Goal: Obtain resource: Download file/media

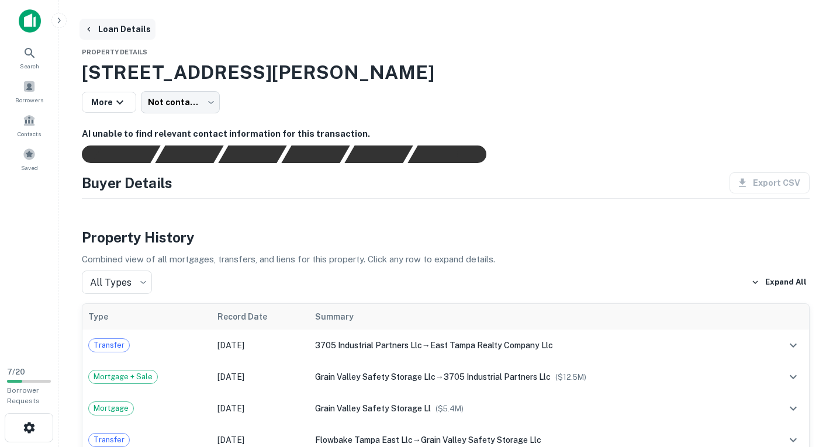
click at [117, 30] on button "Loan Details" at bounding box center [117, 29] width 76 height 21
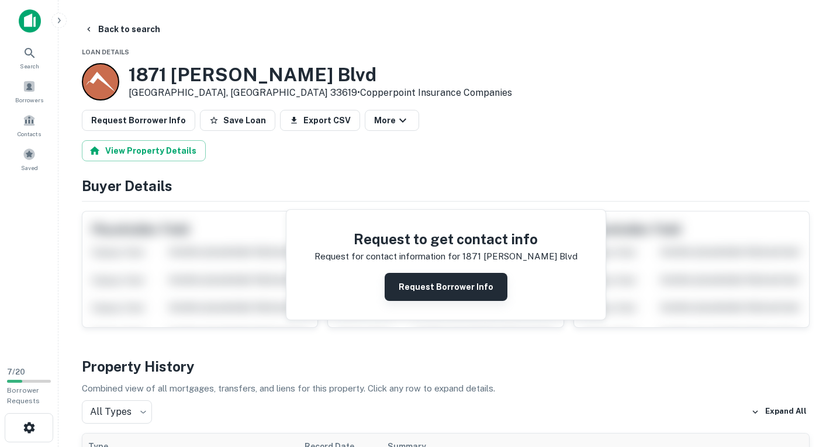
click at [460, 286] on button "Request Borrower Info" at bounding box center [445, 287] width 123 height 28
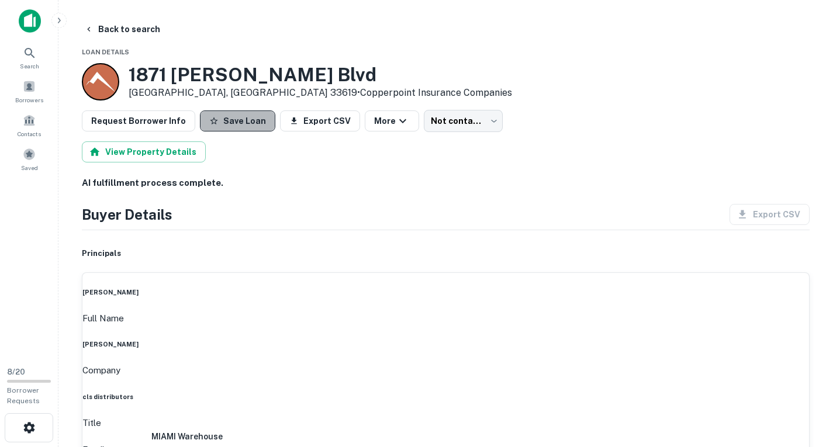
click at [233, 114] on button "Save Loan" at bounding box center [237, 120] width 75 height 21
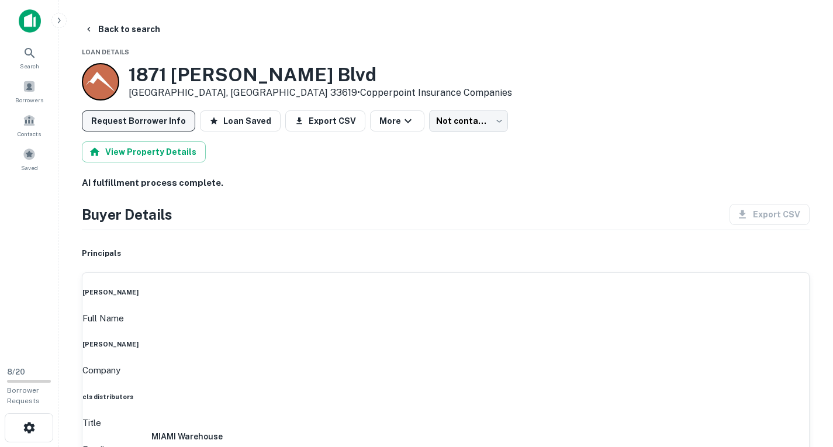
click at [161, 118] on button "Request Borrower Info" at bounding box center [138, 120] width 113 height 21
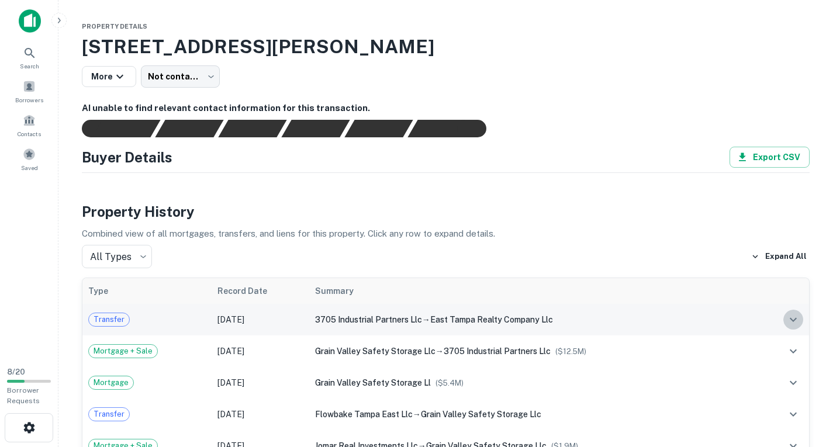
click at [794, 319] on icon "expand row" at bounding box center [793, 320] width 14 height 14
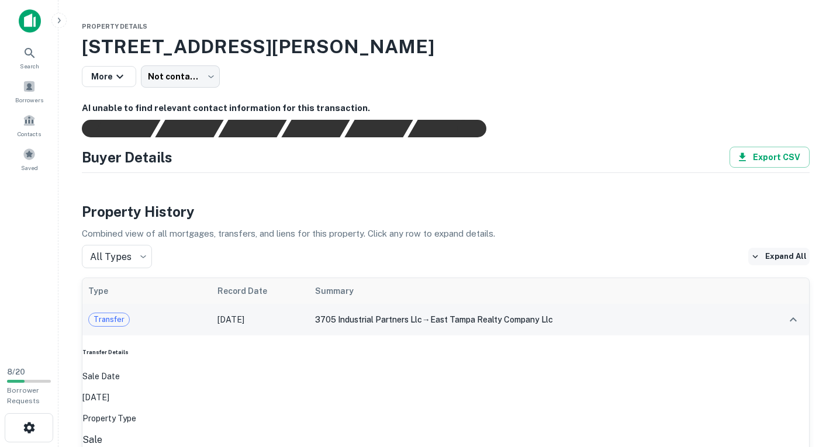
click at [760, 257] on icon "button" at bounding box center [755, 256] width 11 height 11
click at [106, 81] on button "More" at bounding box center [109, 76] width 54 height 21
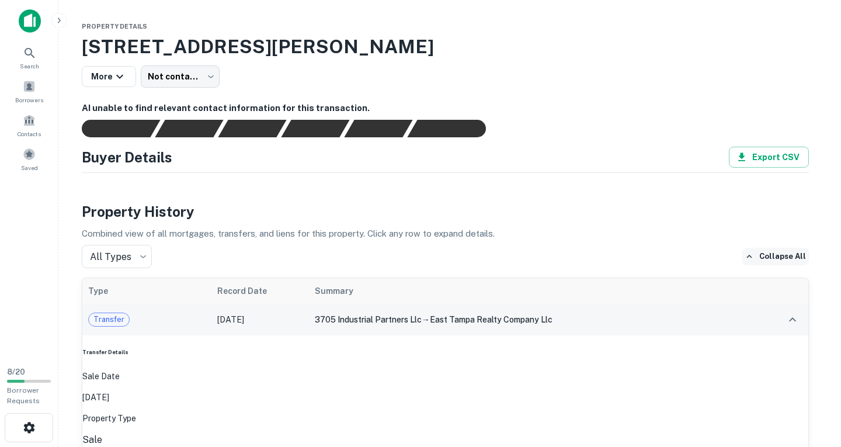
click at [121, 446] on div at bounding box center [416, 447] width 833 height 0
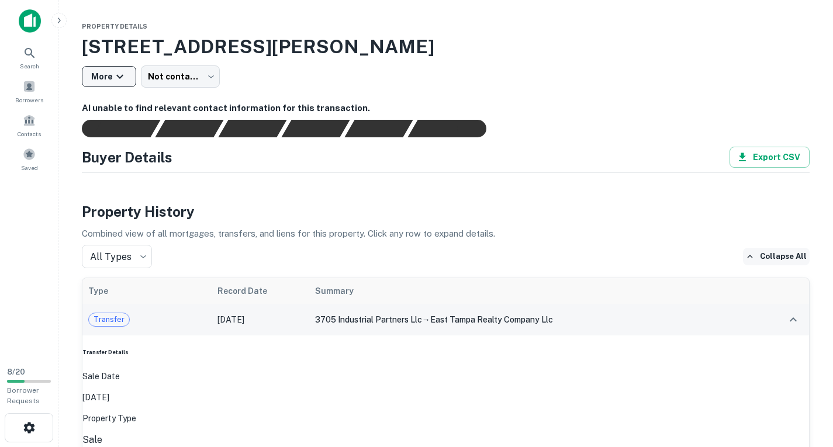
click at [116, 77] on icon "button" at bounding box center [119, 77] width 7 height 4
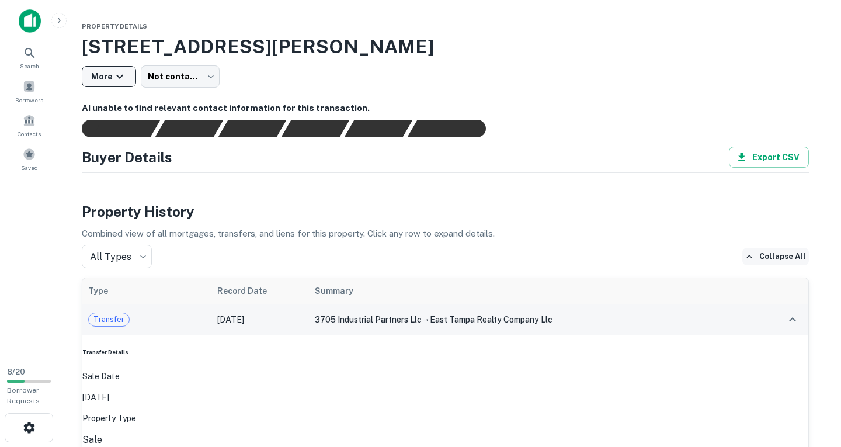
click at [116, 446] on div at bounding box center [416, 447] width 833 height 0
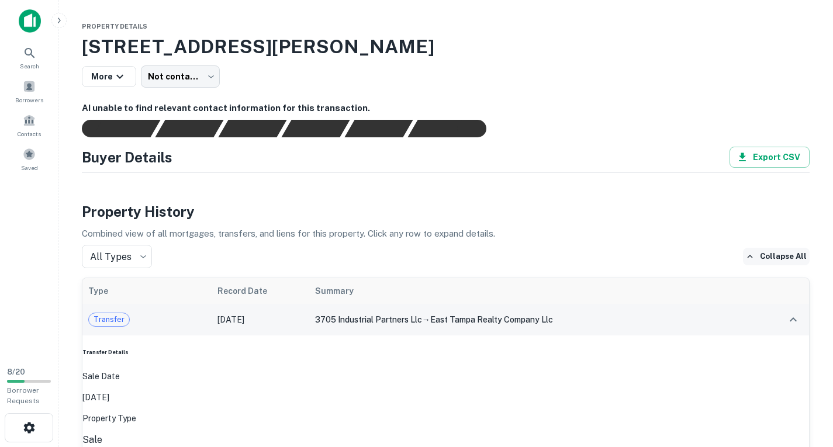
click at [106, 25] on span "Property Details" at bounding box center [114, 26] width 65 height 7
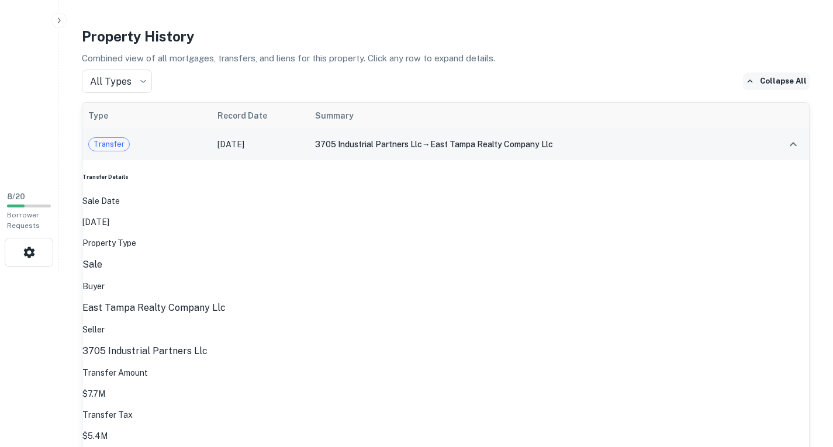
scroll to position [292, 0]
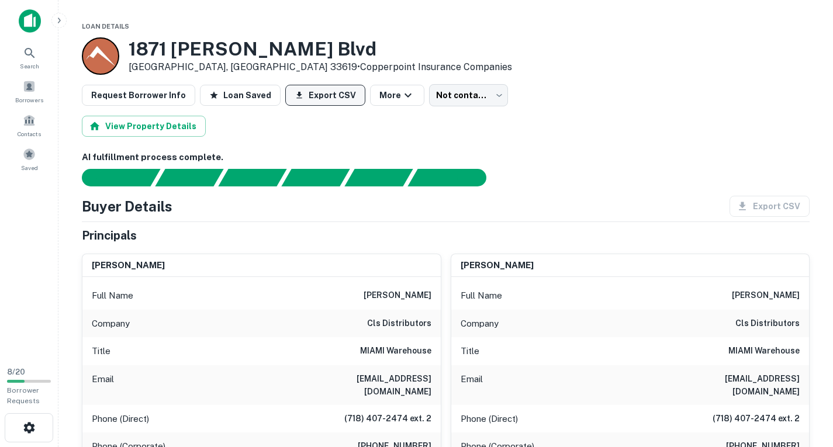
click at [325, 89] on button "Export CSV" at bounding box center [325, 95] width 80 height 21
click at [584, 228] on div "Principals" at bounding box center [445, 236] width 727 height 18
click at [745, 206] on div "Export CSV" at bounding box center [764, 206] width 89 height 21
click at [153, 120] on button "View Property Details" at bounding box center [144, 126] width 124 height 21
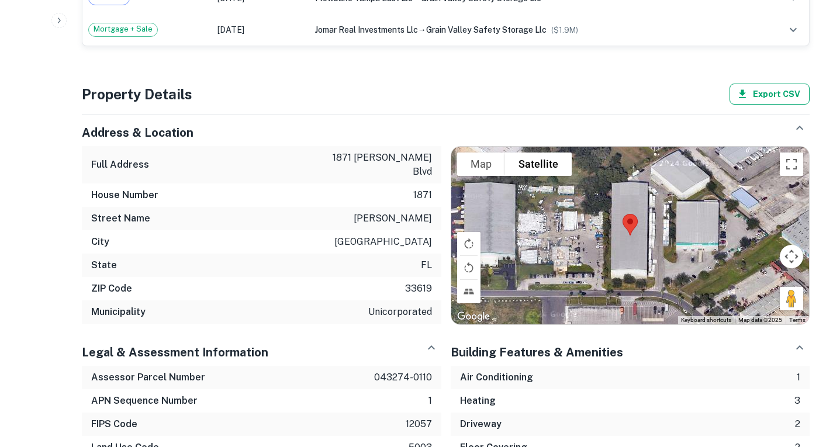
scroll to position [442, 0]
click at [776, 89] on button "Export CSV" at bounding box center [769, 94] width 80 height 21
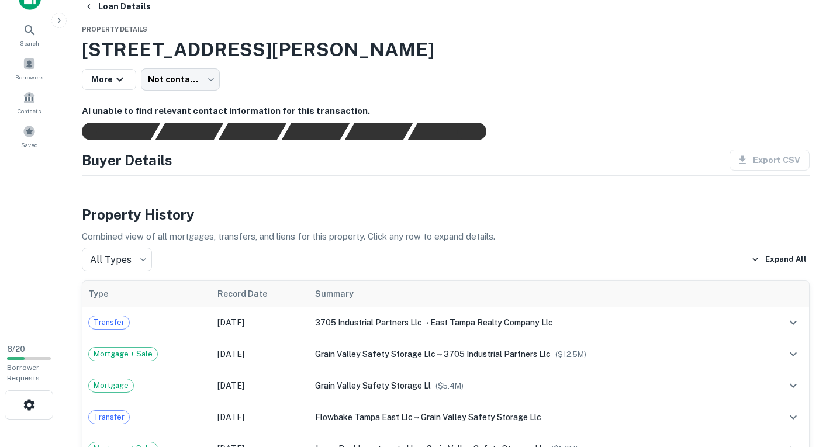
scroll to position [0, 0]
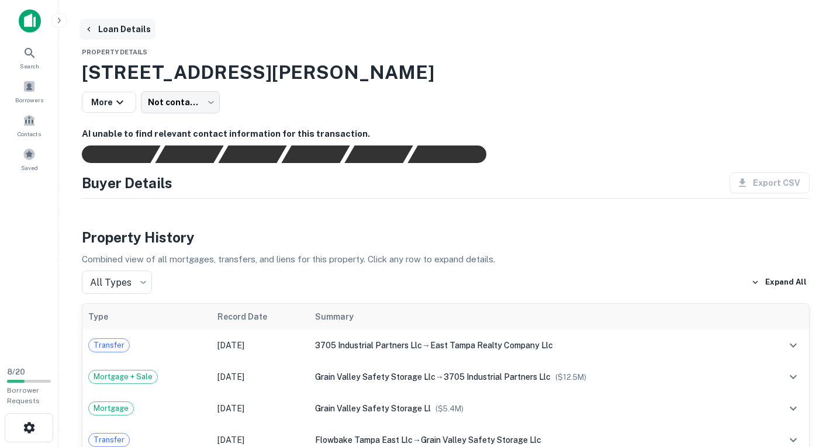
click at [109, 29] on button "Loan Details" at bounding box center [117, 29] width 76 height 21
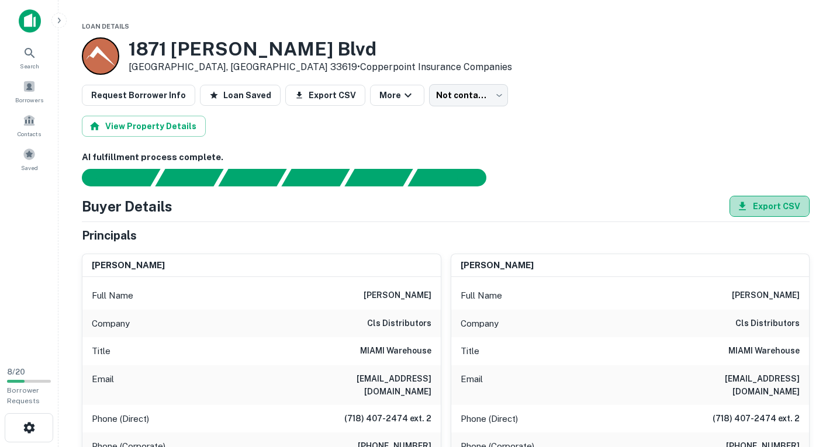
click at [773, 199] on button "Export CSV" at bounding box center [769, 206] width 80 height 21
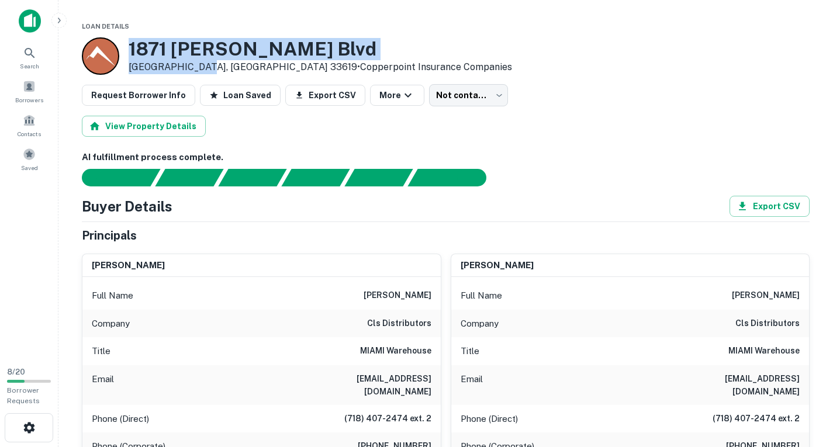
drag, startPoint x: 131, startPoint y: 43, endPoint x: 203, endPoint y: 68, distance: 76.7
click at [203, 68] on div "[STREET_ADDRESS][PERSON_NAME] • Copperpoint Insurance Companies" at bounding box center [320, 56] width 383 height 36
copy div "[STREET_ADDRESS][PERSON_NAME]"
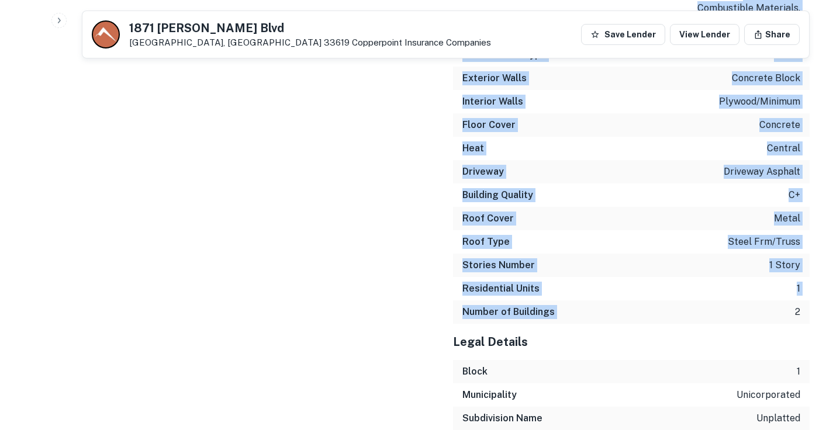
scroll to position [2402, 0]
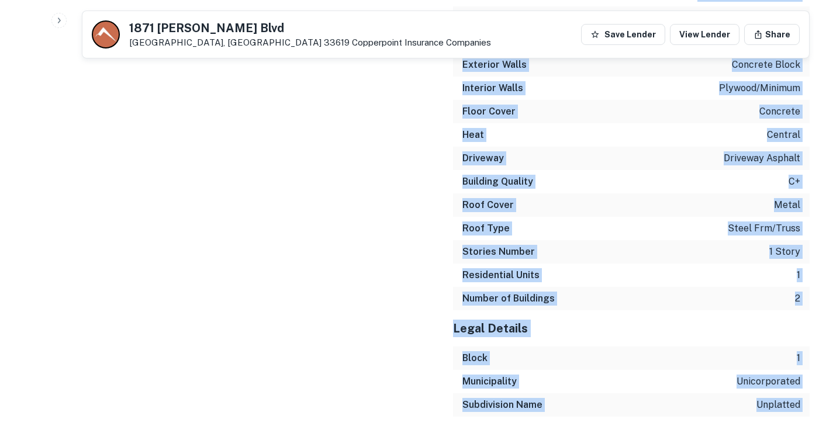
drag, startPoint x: 112, startPoint y: 86, endPoint x: 777, endPoint y: 354, distance: 716.8
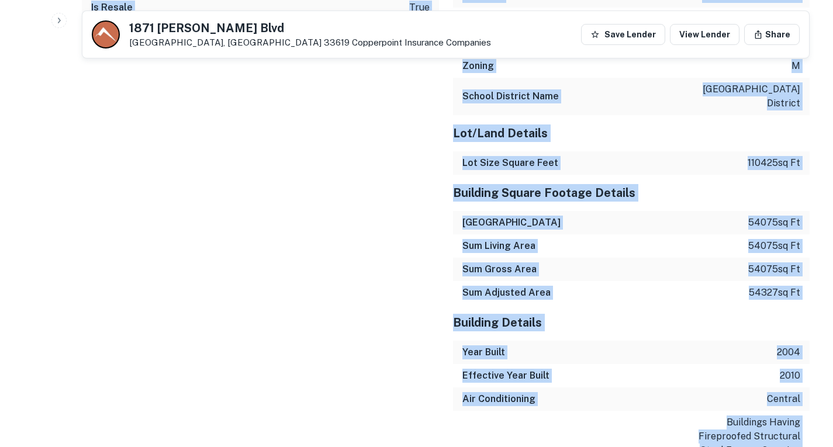
click at [340, 257] on div "Sales Details Buyer Name 3705 industrial partners llc Recording Date [DATE] Sal…" at bounding box center [253, 331] width 371 height 1221
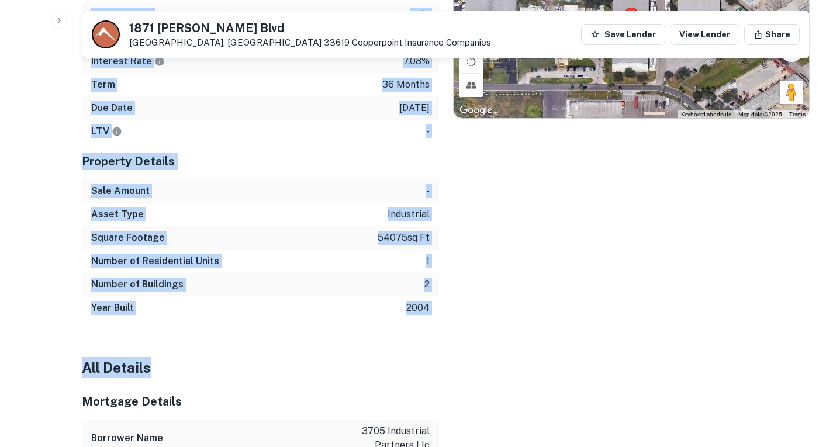
scroll to position [1117, 0]
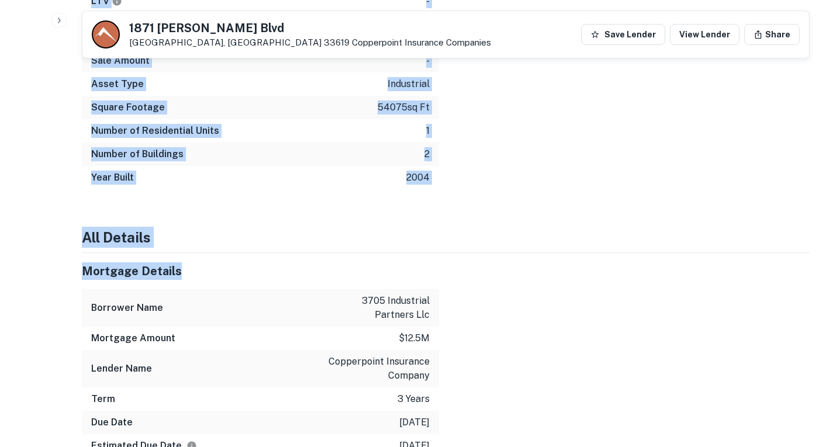
drag, startPoint x: 77, startPoint y: 131, endPoint x: 408, endPoint y: 247, distance: 350.6
click at [330, 253] on div "Mortgage Details" at bounding box center [260, 271] width 357 height 36
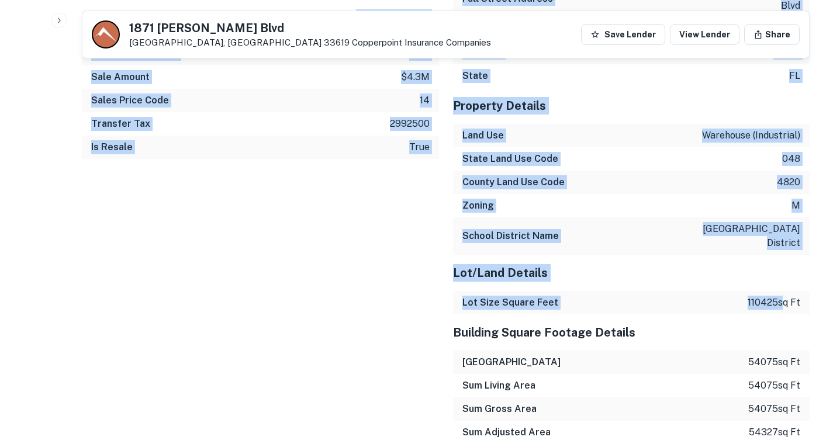
scroll to position [1759, 0]
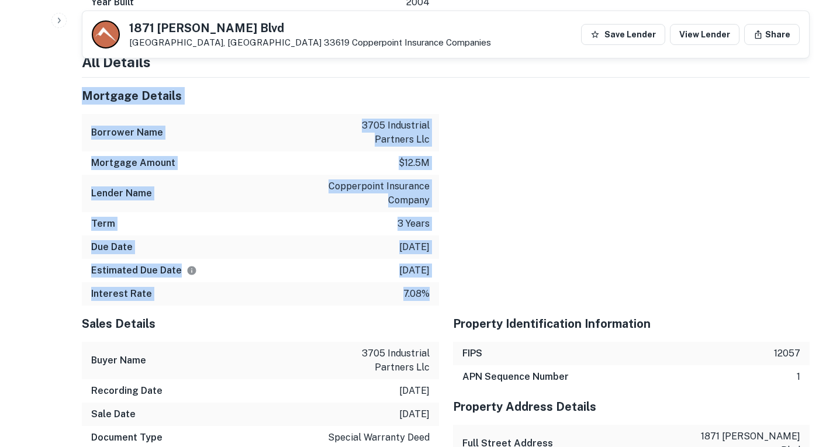
drag, startPoint x: 95, startPoint y: 147, endPoint x: 557, endPoint y: 233, distance: 470.1
click at [292, 259] on div "Estimated Due Date [DATE]" at bounding box center [260, 270] width 357 height 23
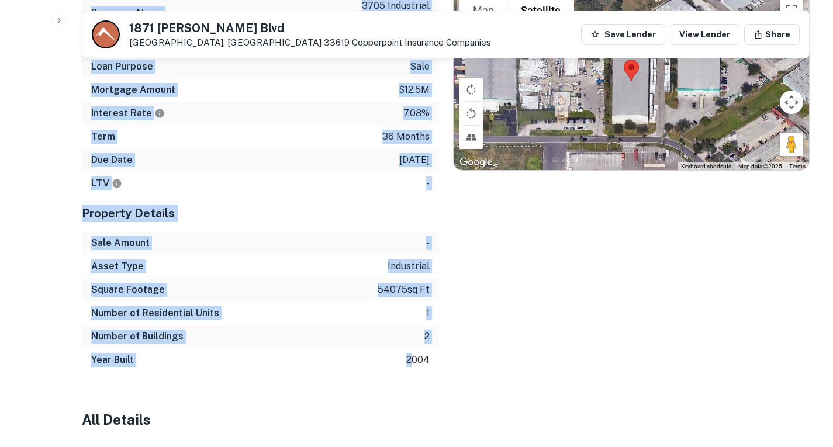
scroll to position [1000, 0]
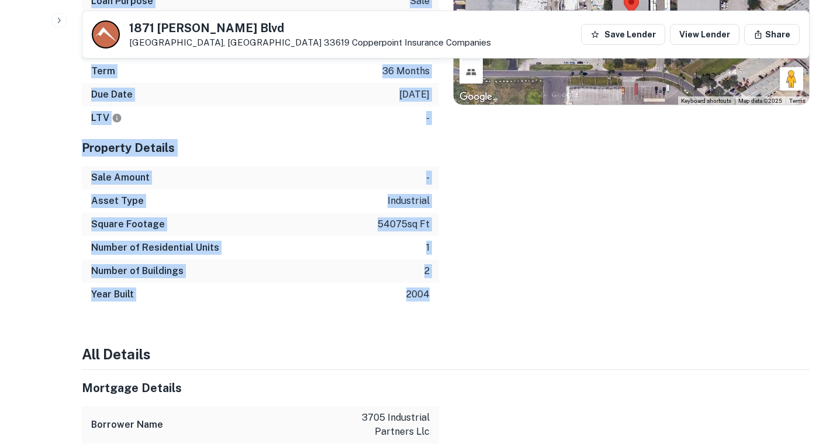
drag, startPoint x: 84, startPoint y: 248, endPoint x: 437, endPoint y: 284, distance: 355.3
click at [437, 284] on div "Mortgage Details Borrower Name 3705 industrial partners llc Transaction Date [D…" at bounding box center [260, 99] width 357 height 414
copy div "Mortgage Details Borrower Name 3705 industrial partners llc Transaction Date [D…"
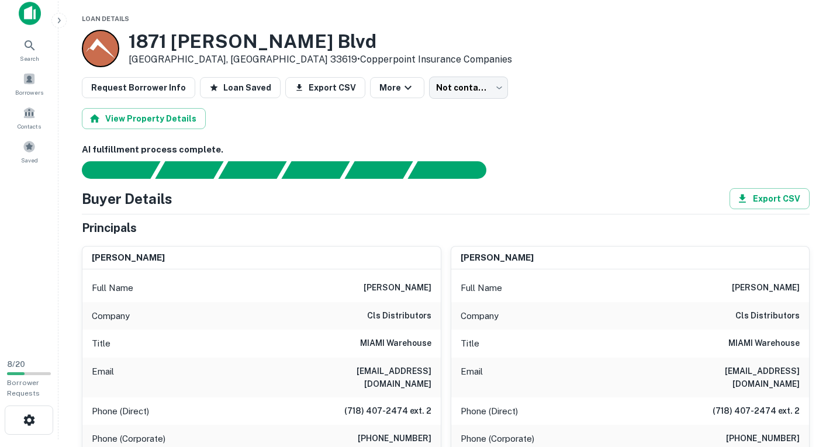
scroll to position [0, 0]
